Goal: Task Accomplishment & Management: Manage account settings

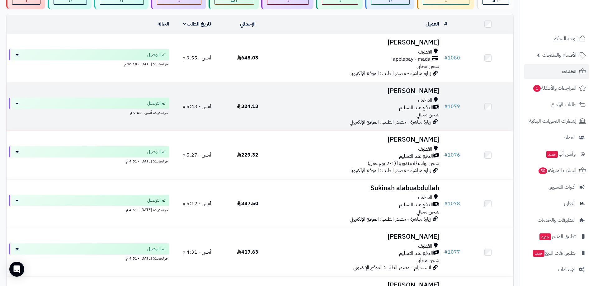
scroll to position [31, 0]
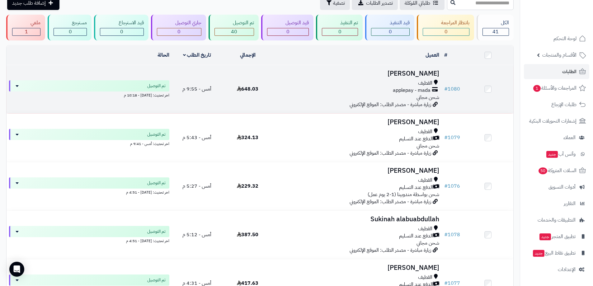
click at [330, 93] on div "القطيف applepay - mada شحن مجاني" at bounding box center [358, 90] width 164 height 21
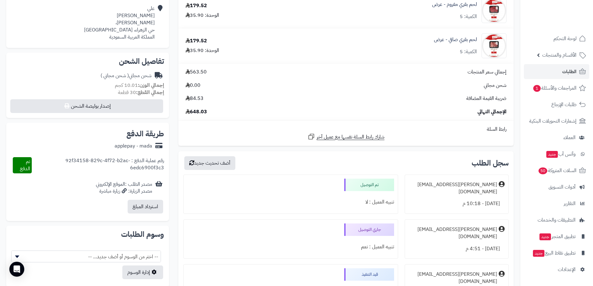
scroll to position [93, 0]
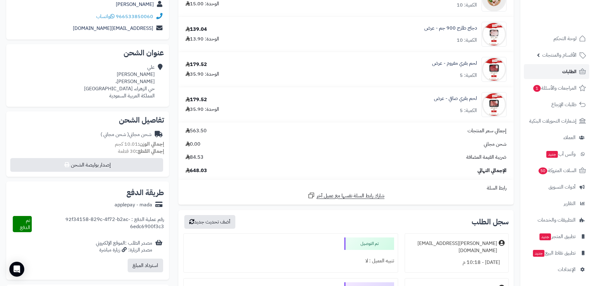
click at [571, 71] on span "الطلبات" at bounding box center [569, 71] width 14 height 9
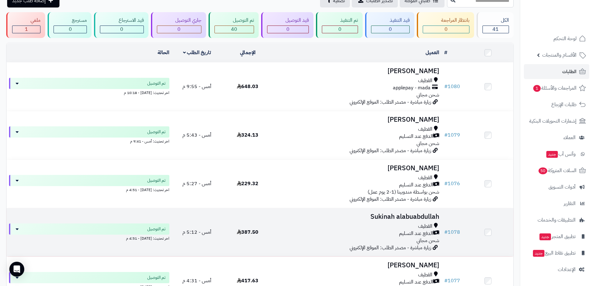
scroll to position [31, 0]
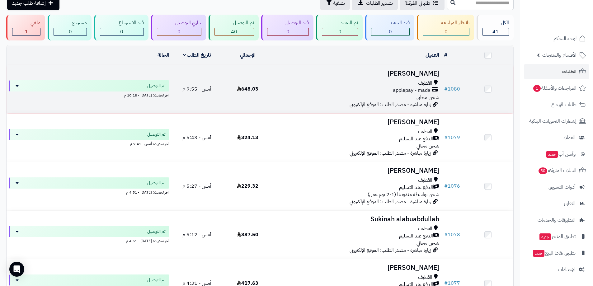
click at [401, 72] on h3 "[PERSON_NAME]" at bounding box center [358, 73] width 164 height 7
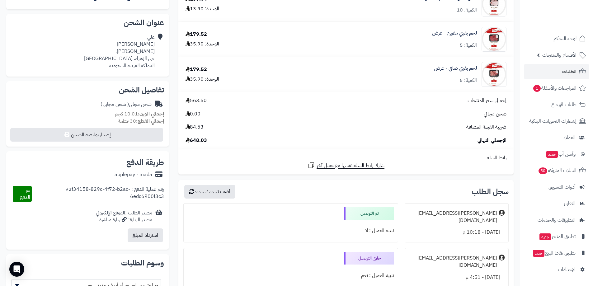
scroll to position [125, 0]
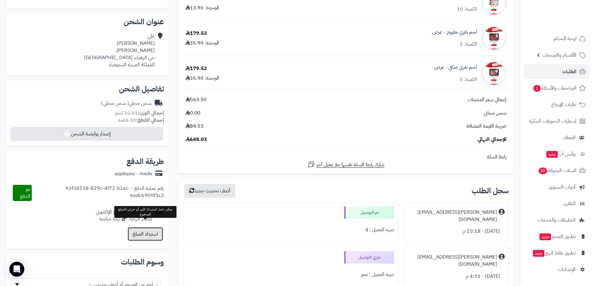
click at [132, 227] on button "استرداد المبلغ" at bounding box center [146, 234] width 36 height 14
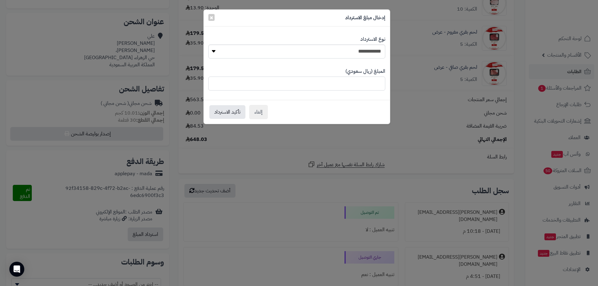
drag, startPoint x: 353, startPoint y: 84, endPoint x: 430, endPoint y: 83, distance: 76.3
click at [412, 83] on div "**********" at bounding box center [299, 143] width 598 height 286
type input "****"
click at [230, 112] on button "تأكيد الاسترداد" at bounding box center [227, 112] width 36 height 14
